Goal: Check status: Check status

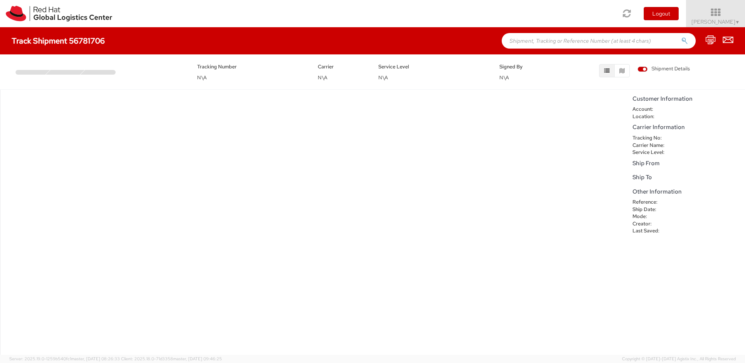
click at [644, 69] on span "Shipment Details" at bounding box center [664, 68] width 52 height 7
click at [0, 0] on input "Shipment Details" at bounding box center [0, 0] width 0 height 0
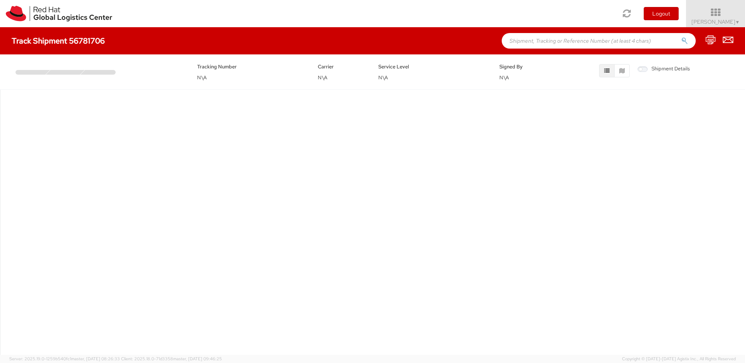
click at [642, 68] on span "Shipment Details" at bounding box center [664, 68] width 52 height 7
click at [0, 0] on input "Shipment Details" at bounding box center [0, 0] width 0 height 0
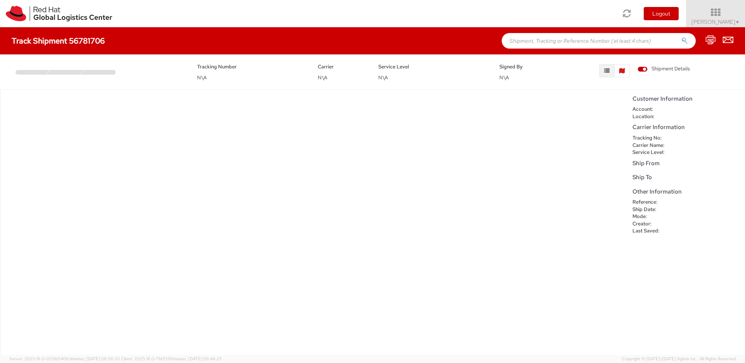
click at [627, 70] on button "button" at bounding box center [622, 70] width 16 height 13
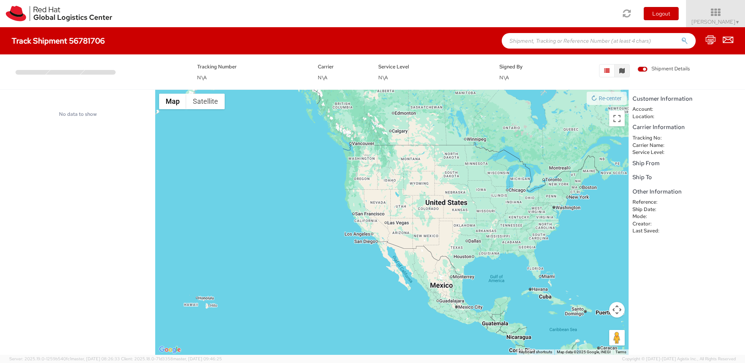
click at [608, 69] on icon "button" at bounding box center [606, 70] width 5 height 5
